Goal: Task Accomplishment & Management: Use online tool/utility

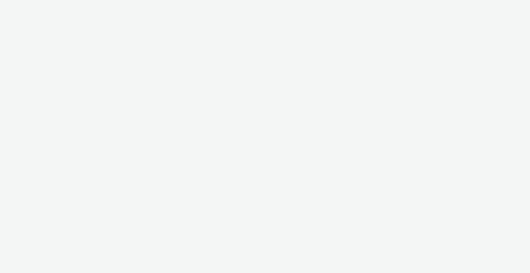
select select "b1b940d3-d05b-48b5-821e-f328c33b988b"
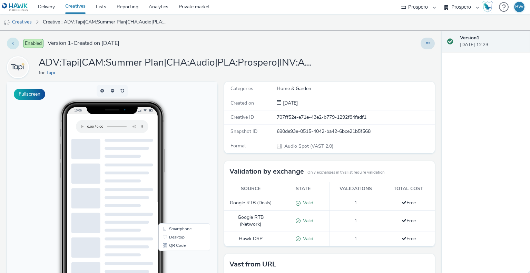
click at [13, 46] on button at bounding box center [13, 44] width 12 height 12
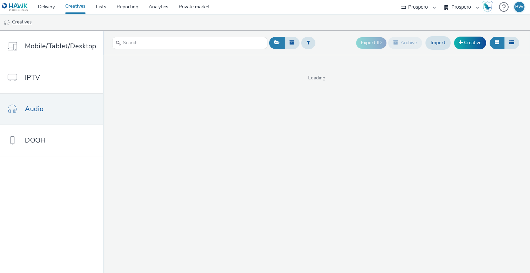
click at [20, 23] on link "Creatives" at bounding box center [17, 22] width 35 height 17
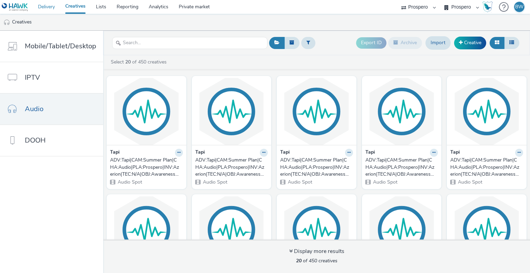
click at [54, 8] on link "Delivery" at bounding box center [46, 7] width 27 height 14
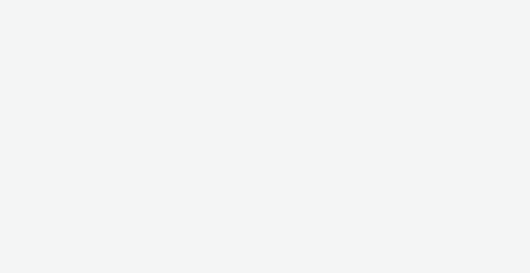
select select "b1b940d3-d05b-48b5-821e-f328c33b988b"
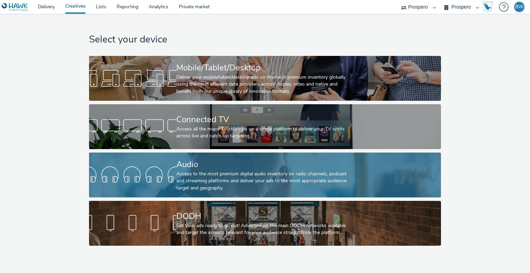
click at [197, 172] on div "Access to the most premium digital audio inventory on radio channels, podcast a…" at bounding box center [263, 181] width 175 height 21
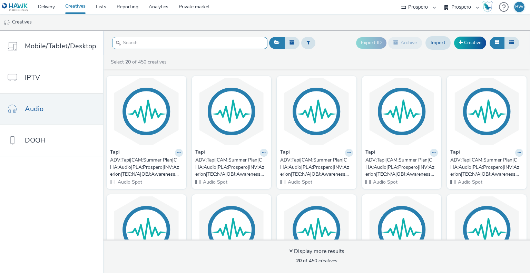
click at [215, 40] on input "text" at bounding box center [189, 43] width 155 height 12
paste input "UK_UK_Hawk_Prospero_Tapi_AzerionAudio"
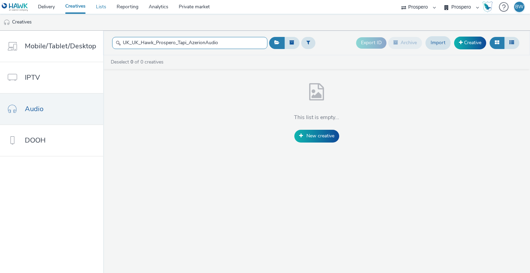
type input "UK_UK_Hawk_Prospero_Tapi_AzerionAudio"
click at [96, 8] on link "Lists" at bounding box center [101, 7] width 21 height 14
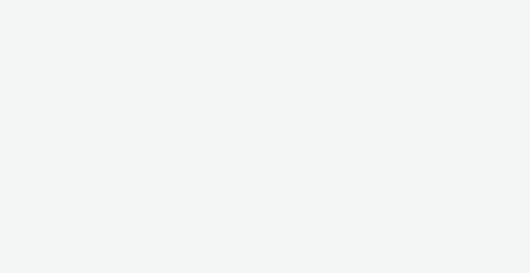
select select "b1b940d3-d05b-48b5-821e-f328c33b988b"
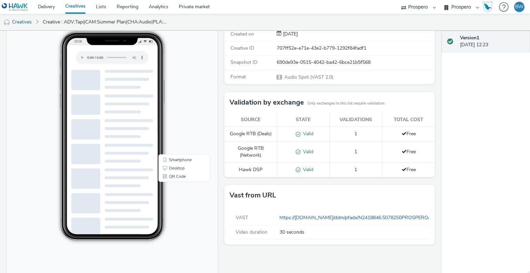
scroll to position [99, 0]
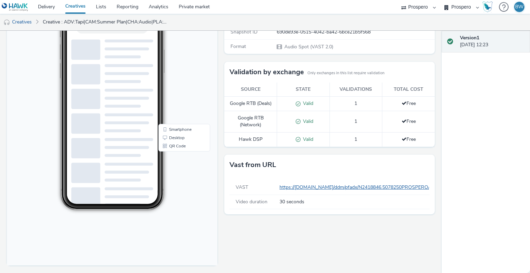
click at [309, 187] on link "https://[DOMAIN_NAME]/ddm/pfadx/N2418846.5078250PROSPERO/B33800923.426679938;sz…" at bounding box center [514, 187] width 468 height 7
